Goal: Transaction & Acquisition: Download file/media

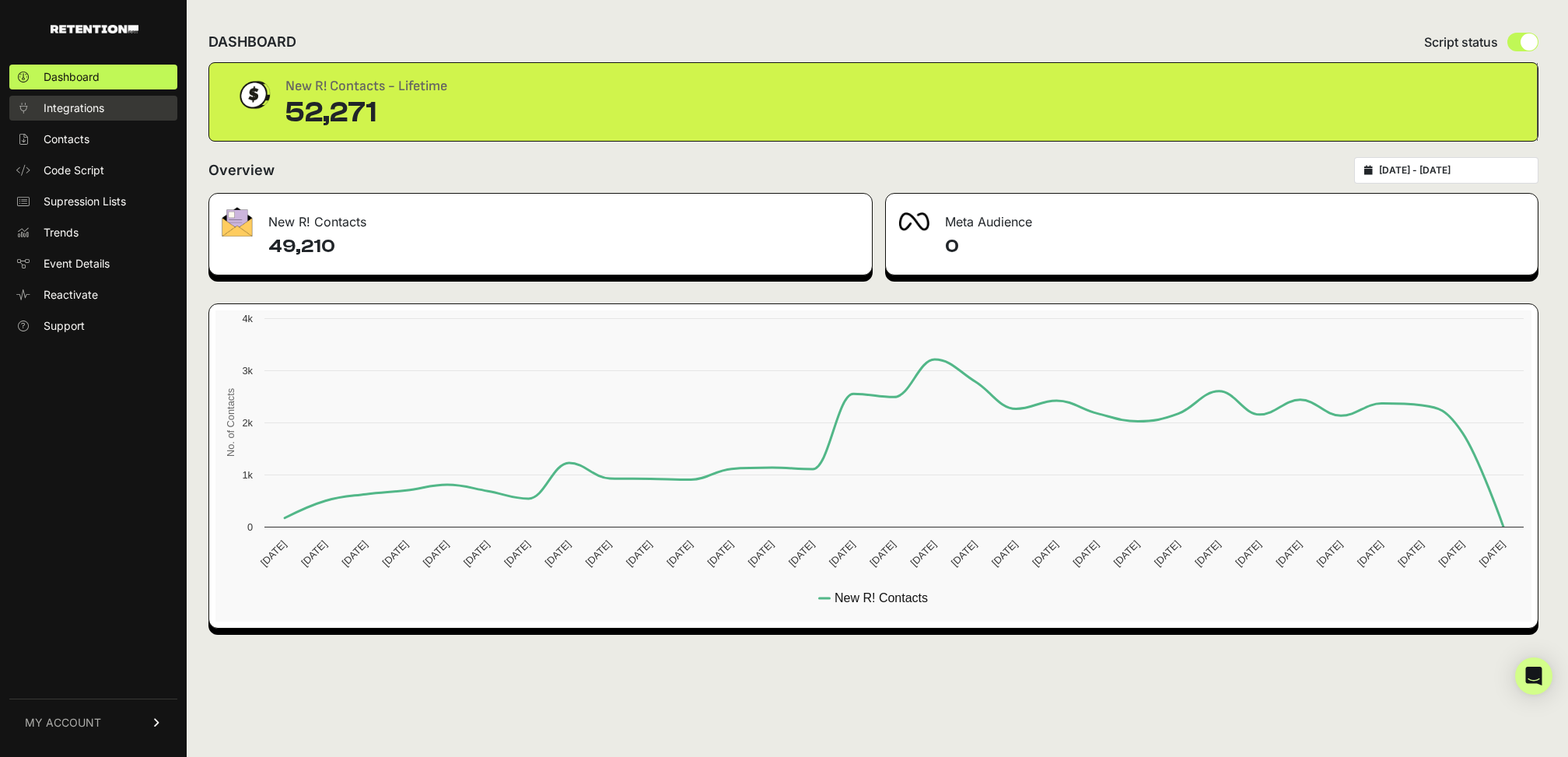
click at [62, 104] on span "Integrations" at bounding box center [73, 108] width 61 height 16
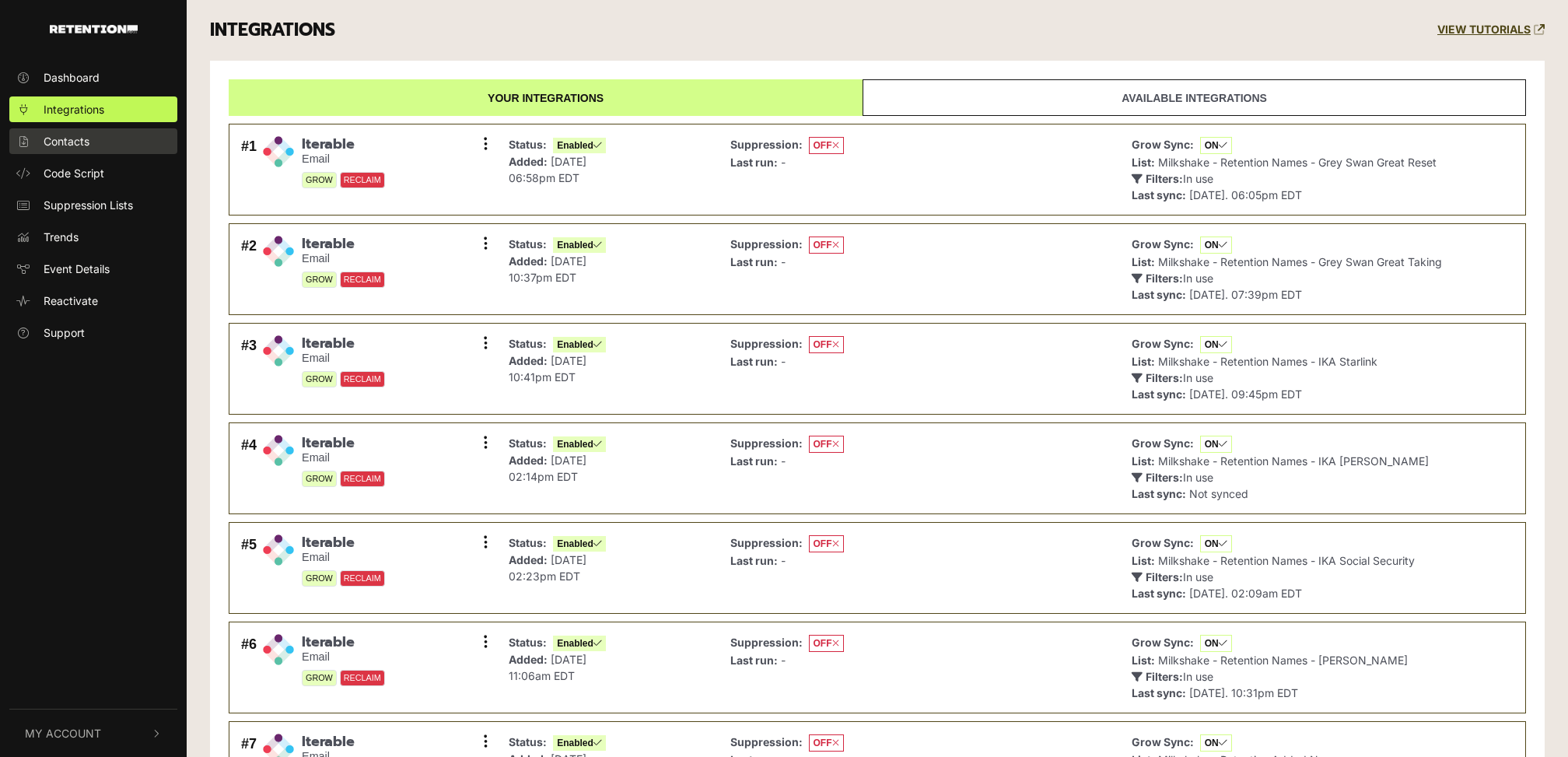
click at [77, 150] on link "Contacts" at bounding box center [93, 141] width 168 height 25
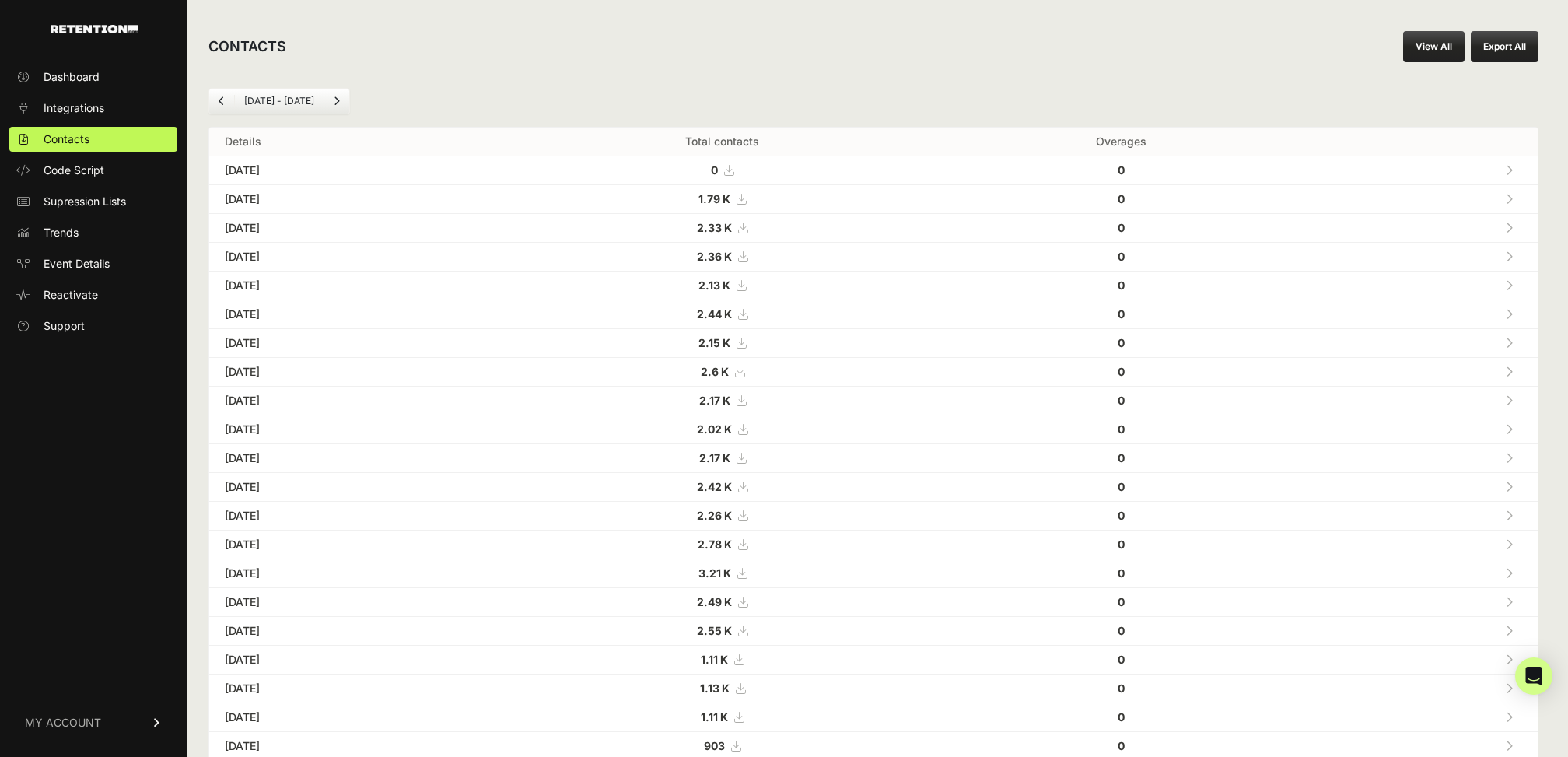
click at [730, 394] on strong "2.17 K" at bounding box center [714, 400] width 31 height 13
click at [728, 368] on strong "2.6 K" at bounding box center [714, 371] width 28 height 13
click at [730, 336] on strong "2.15 K" at bounding box center [714, 342] width 32 height 13
click at [731, 317] on strong "2.44 K" at bounding box center [714, 314] width 35 height 13
click at [730, 283] on strong "2.13 K" at bounding box center [714, 284] width 32 height 13
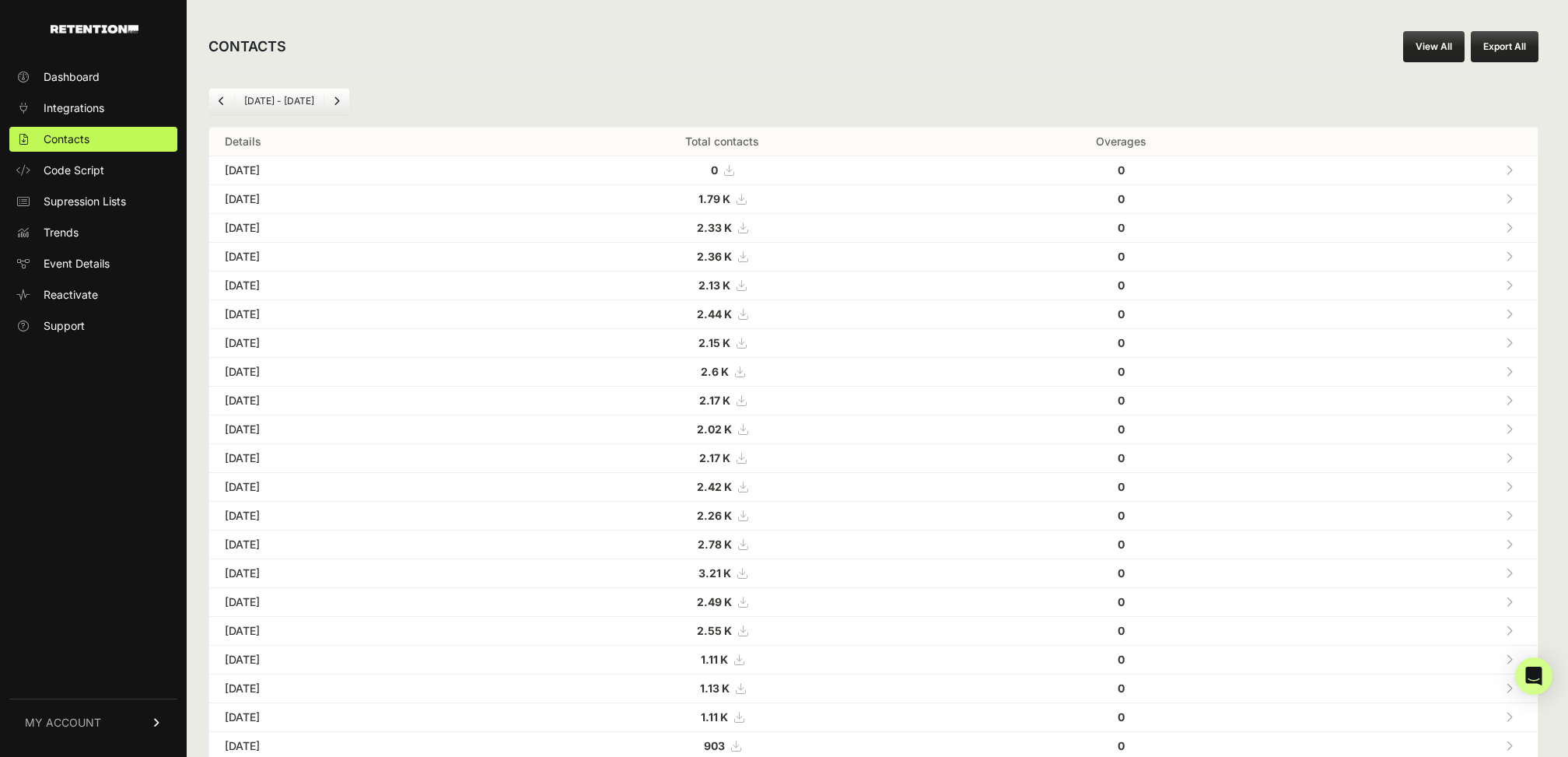
click at [731, 255] on strong "2.36 K" at bounding box center [714, 256] width 35 height 13
click at [731, 228] on strong "2.33 K" at bounding box center [714, 228] width 35 height 13
